Goal: Consume media (video, audio)

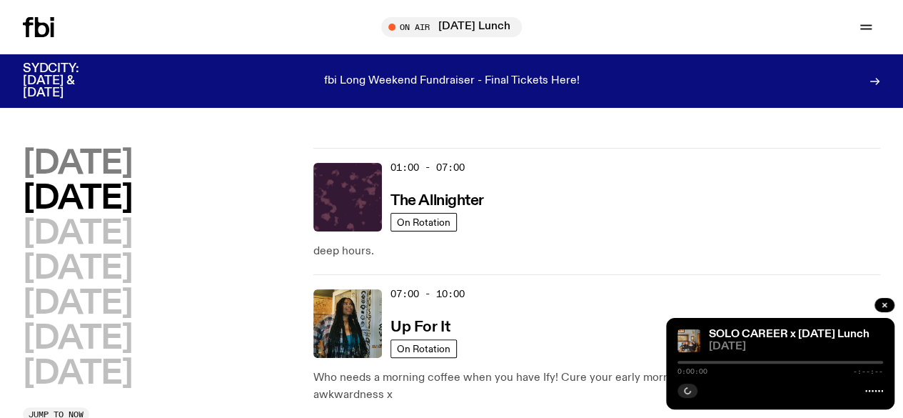
click at [132, 167] on h2 "[DATE]" at bounding box center [77, 164] width 109 height 32
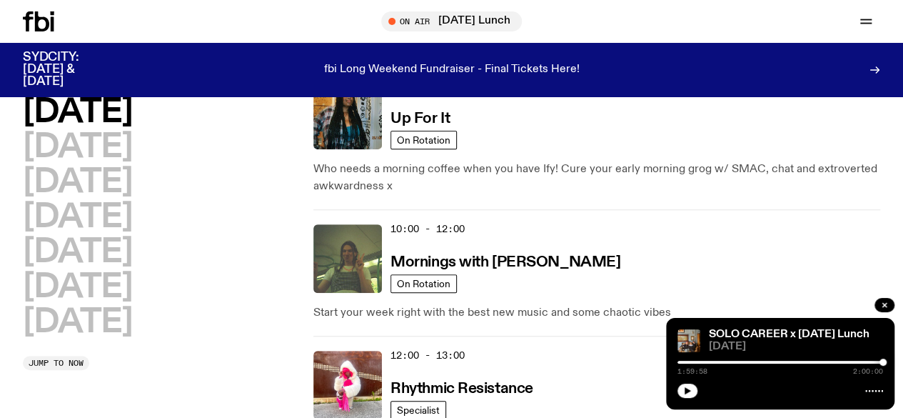
scroll to position [196, 0]
click at [433, 382] on h3 "Rhythmic Resistance" at bounding box center [461, 389] width 143 height 15
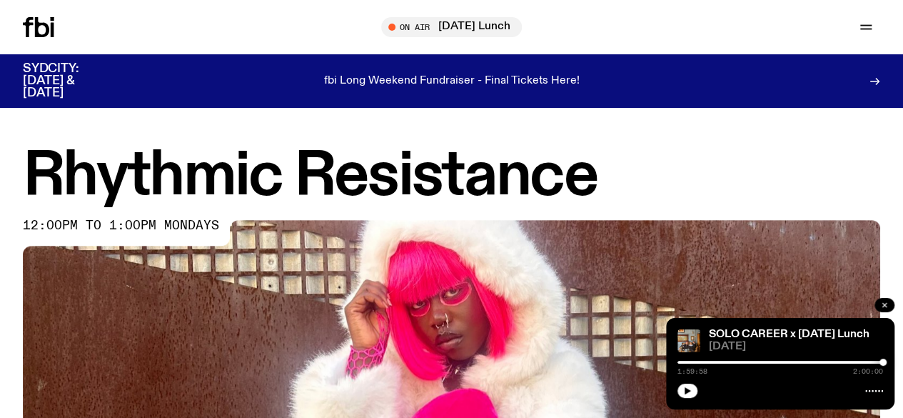
click at [884, 302] on icon "button" at bounding box center [884, 305] width 9 height 9
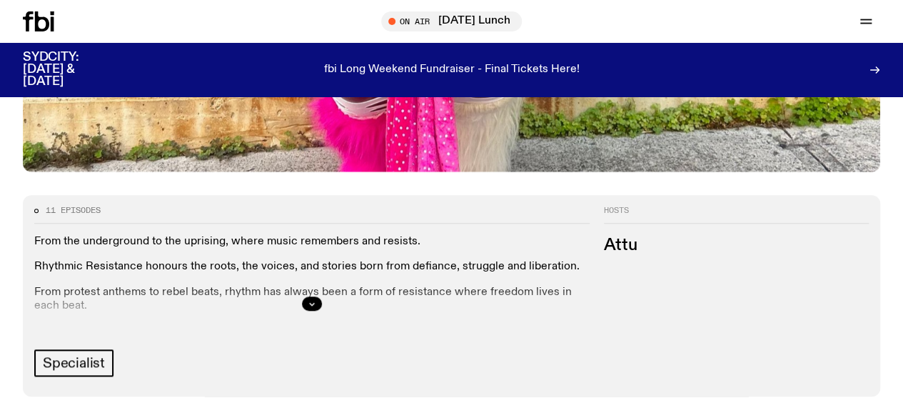
scroll to position [525, 0]
